Goal: Task Accomplishment & Management: Complete application form

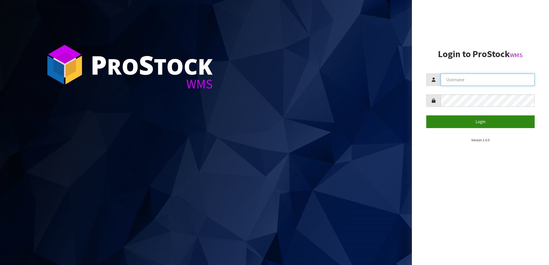
type input "SHEPHERD"
click at [448, 119] on button "Login" at bounding box center [480, 122] width 109 height 12
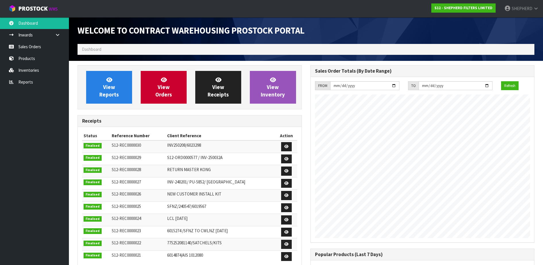
scroll to position [282, 233]
click at [32, 51] on link "Sales Orders" at bounding box center [34, 47] width 69 height 12
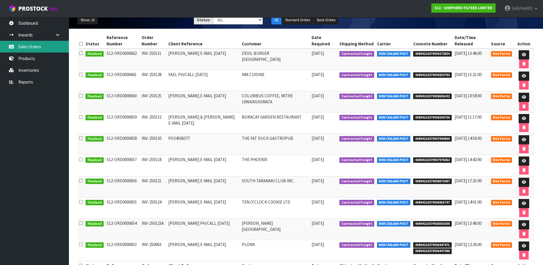
scroll to position [71, 0]
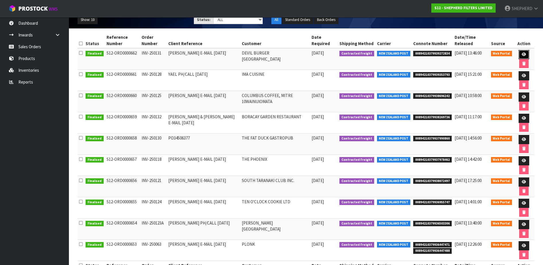
click at [525, 52] on link at bounding box center [524, 54] width 11 height 9
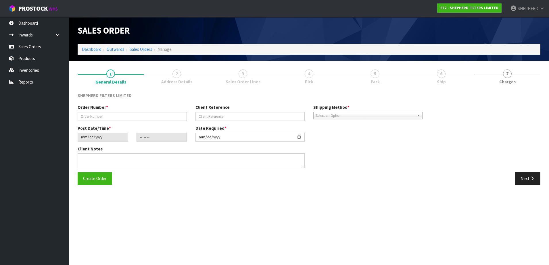
type input "INV-250131"
type input "[PERSON_NAME] E-MAIL [DATE]"
type input "[DATE]"
type input "14:54:00.000"
type input "[DATE]"
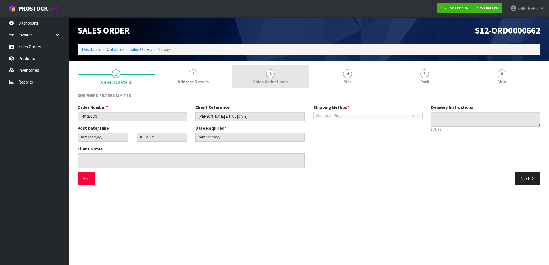
click at [271, 72] on span "3" at bounding box center [270, 74] width 9 height 9
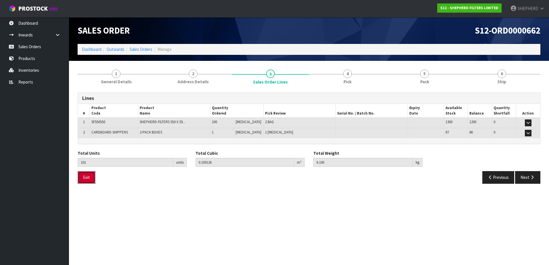
click at [88, 177] on button "Exit" at bounding box center [87, 177] width 18 height 12
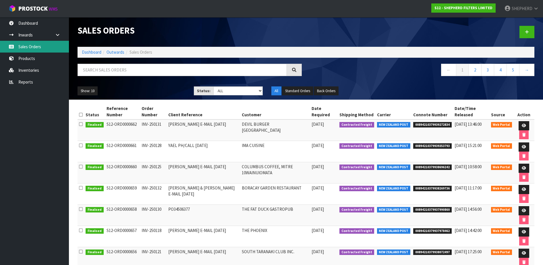
click at [30, 48] on link "Sales Orders" at bounding box center [34, 47] width 69 height 12
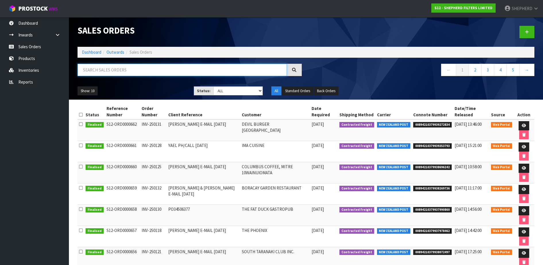
click at [93, 71] on input "text" at bounding box center [182, 70] width 209 height 12
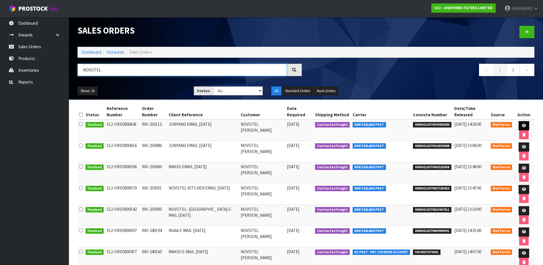
type input "NOVOTEL"
click at [525, 126] on link at bounding box center [524, 125] width 11 height 9
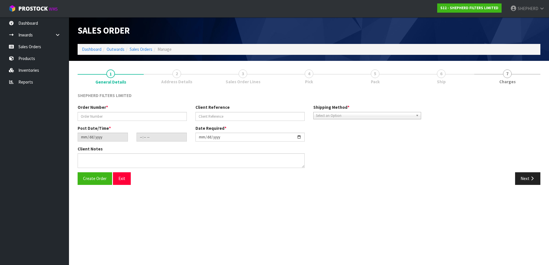
type input "INV-250112"
type input "JUNYANG EMAIL [DATE]"
type input "[DATE]"
type input "15:16:00.000"
type input "[DATE]"
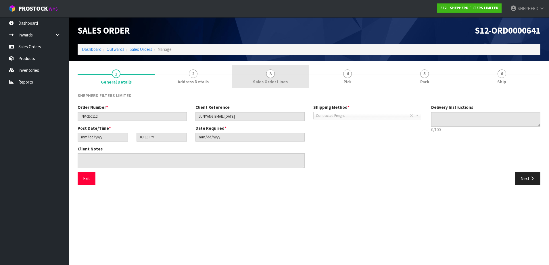
click at [270, 76] on span "3" at bounding box center [270, 74] width 9 height 9
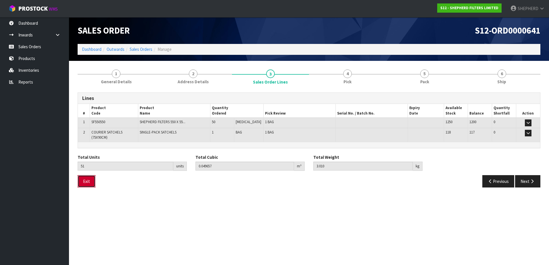
click at [90, 180] on button "Exit" at bounding box center [87, 181] width 18 height 12
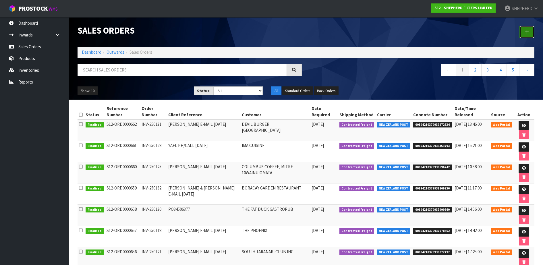
click at [525, 32] on icon at bounding box center [527, 32] width 4 height 4
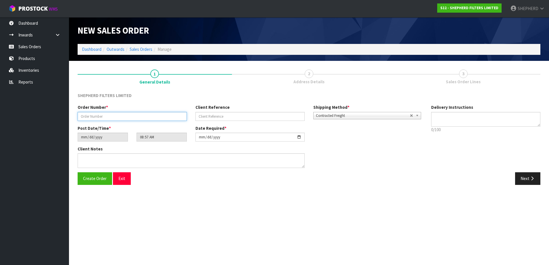
click at [134, 117] on input "text" at bounding box center [132, 116] width 109 height 9
paste input "INV-250133"
type input "INV-250133"
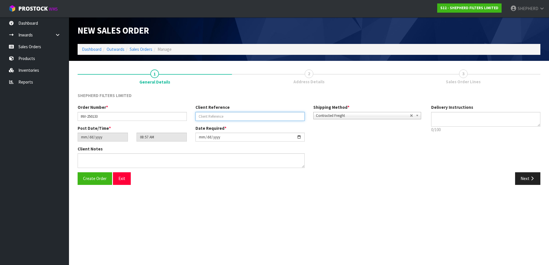
click at [272, 116] on input "text" at bounding box center [249, 116] width 109 height 9
paste input "MAKISI EMAIL [DATE]"
type input "MAKISI EMAIL [DATE]"
click at [88, 178] on span "Create Order" at bounding box center [95, 178] width 24 height 5
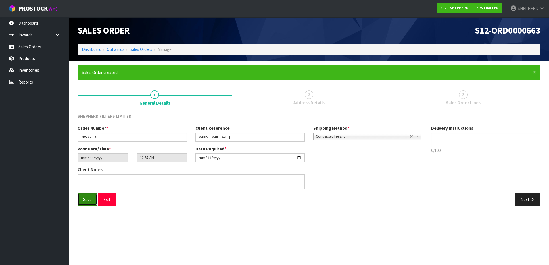
click at [84, 200] on span "Save" at bounding box center [87, 199] width 9 height 5
type input "12:57:00.000"
click at [524, 198] on button "Next" at bounding box center [527, 199] width 25 height 12
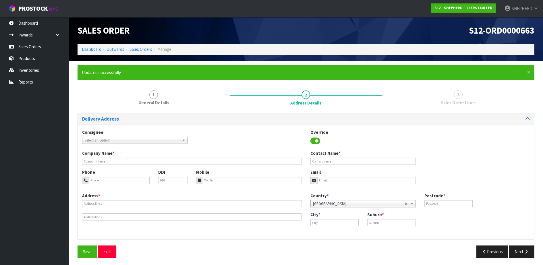
click at [159, 142] on span "Select an Option" at bounding box center [132, 140] width 95 height 7
type input "novotel"
click at [150, 157] on li "NOVTHAM - NOVOTEL TAINUI [PERSON_NAME]" at bounding box center [135, 156] width 103 height 7
type input "NOVOTEL [PERSON_NAME]"
type input "[PERSON_NAME]"
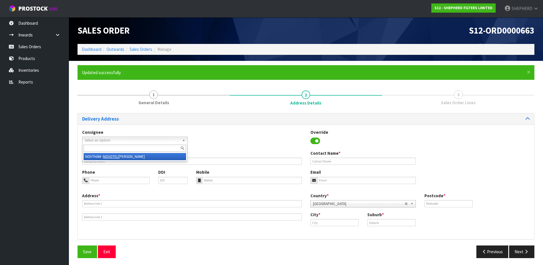
type input "07 838 1366"
type input "[EMAIL_ADDRESS][DOMAIN_NAME]"
type input "LOADING DOCK, [STREET_ADDRESS][PERSON_NAME]"
type input "3204"
type input "[PERSON_NAME]"
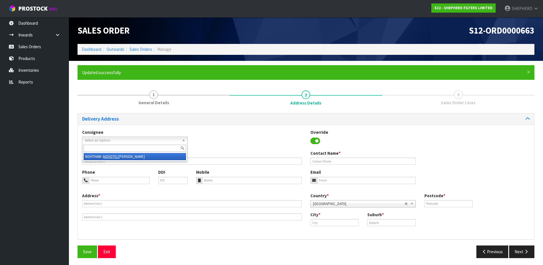
type input "[PERSON_NAME]"
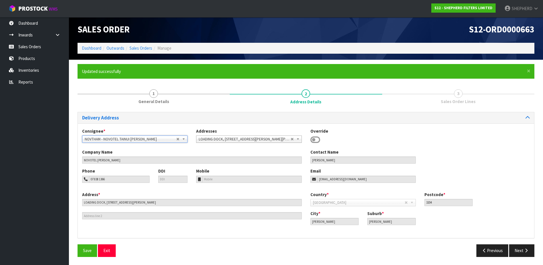
scroll to position [2, 0]
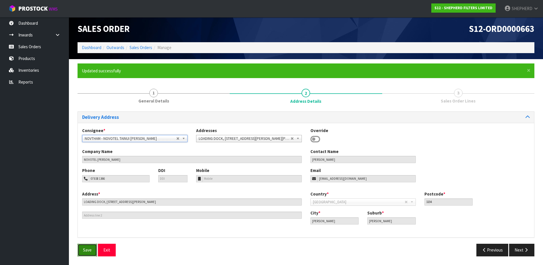
click at [88, 251] on span "Save" at bounding box center [87, 249] width 9 height 5
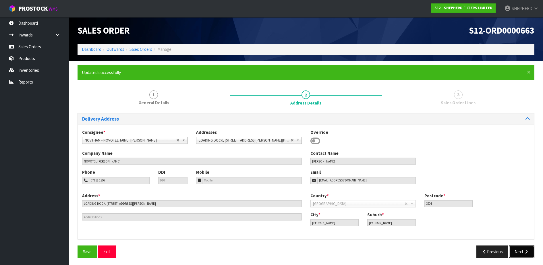
click at [521, 255] on button "Next" at bounding box center [521, 252] width 25 height 12
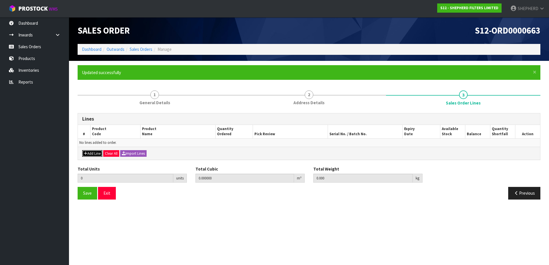
click at [94, 155] on button "Add Line" at bounding box center [92, 153] width 20 height 7
type input "0"
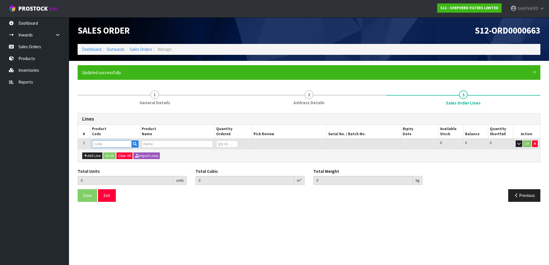
click at [103, 143] on input "text" at bounding box center [112, 143] width 40 height 7
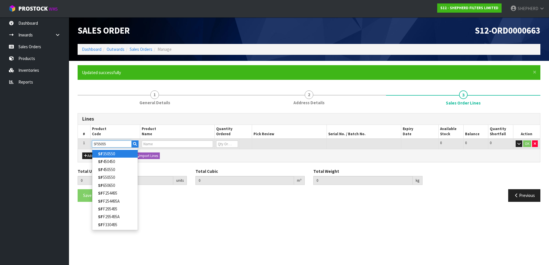
type input "SF550550"
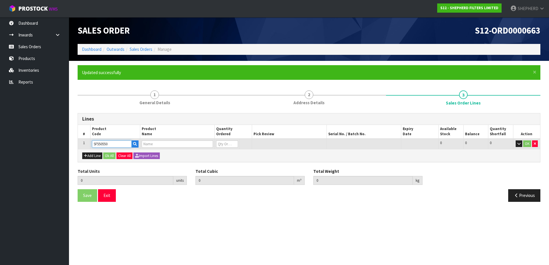
type input "0.000000"
type input "0.000"
type input "SHEPHERD FILTERS 550 X 550 - CODE SF550550"
type input "0"
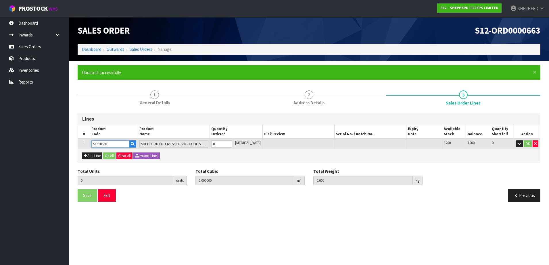
type input "SF550550"
type input "1"
type input "0.000583"
type input "0.06"
type input "1"
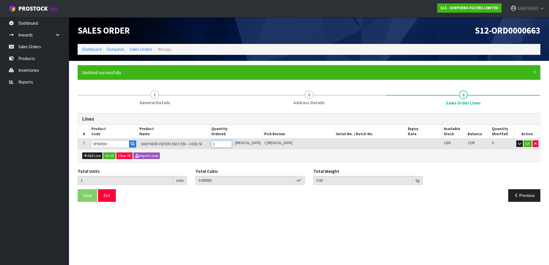
type input "10"
type input "0.00583"
type input "0.6"
type input "10"
type input "100"
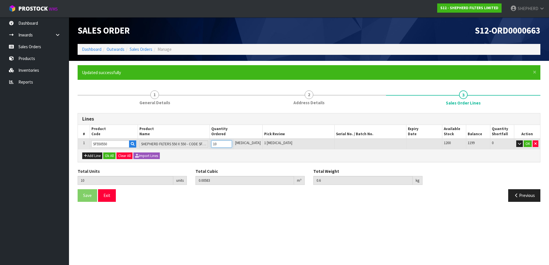
type input "0.09918"
type input "6"
type input "100"
click at [86, 157] on icon "button" at bounding box center [85, 156] width 3 height 4
type input "0"
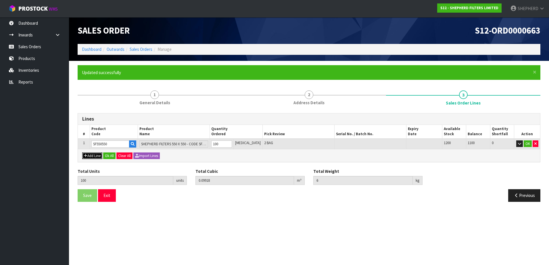
type input "0"
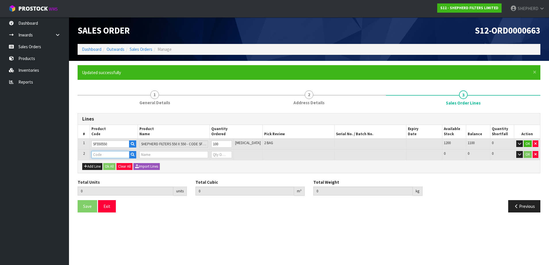
click at [101, 153] on input "text" at bounding box center [110, 154] width 38 height 7
type input "CARDBOARD"
click at [109, 163] on strong "CARDBOARD" at bounding box center [110, 164] width 24 height 5
type input "CARDBOARD SHIPPERS"
type input "100"
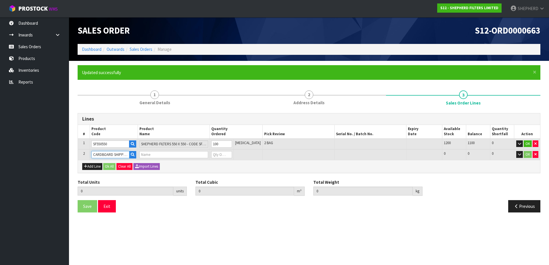
type input "0.09918"
type input "6"
type input "2-PACK BOXES"
type input "0"
type input "101"
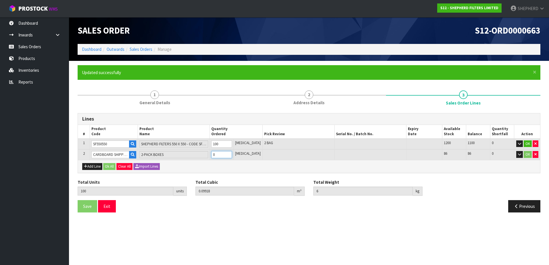
type input "0.100126"
type input "6.1"
type input "1"
click at [108, 165] on button "Ok All" at bounding box center [109, 166] width 12 height 7
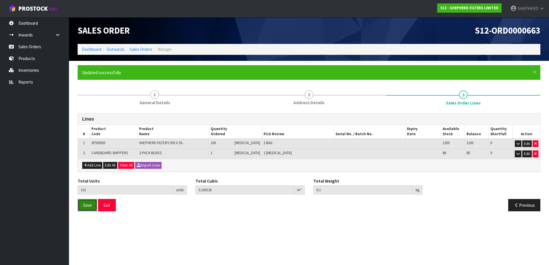
click at [82, 207] on button "Save" at bounding box center [88, 205] width 20 height 12
click at [103, 205] on button "Exit" at bounding box center [107, 205] width 18 height 12
